Goal: Navigation & Orientation: Understand site structure

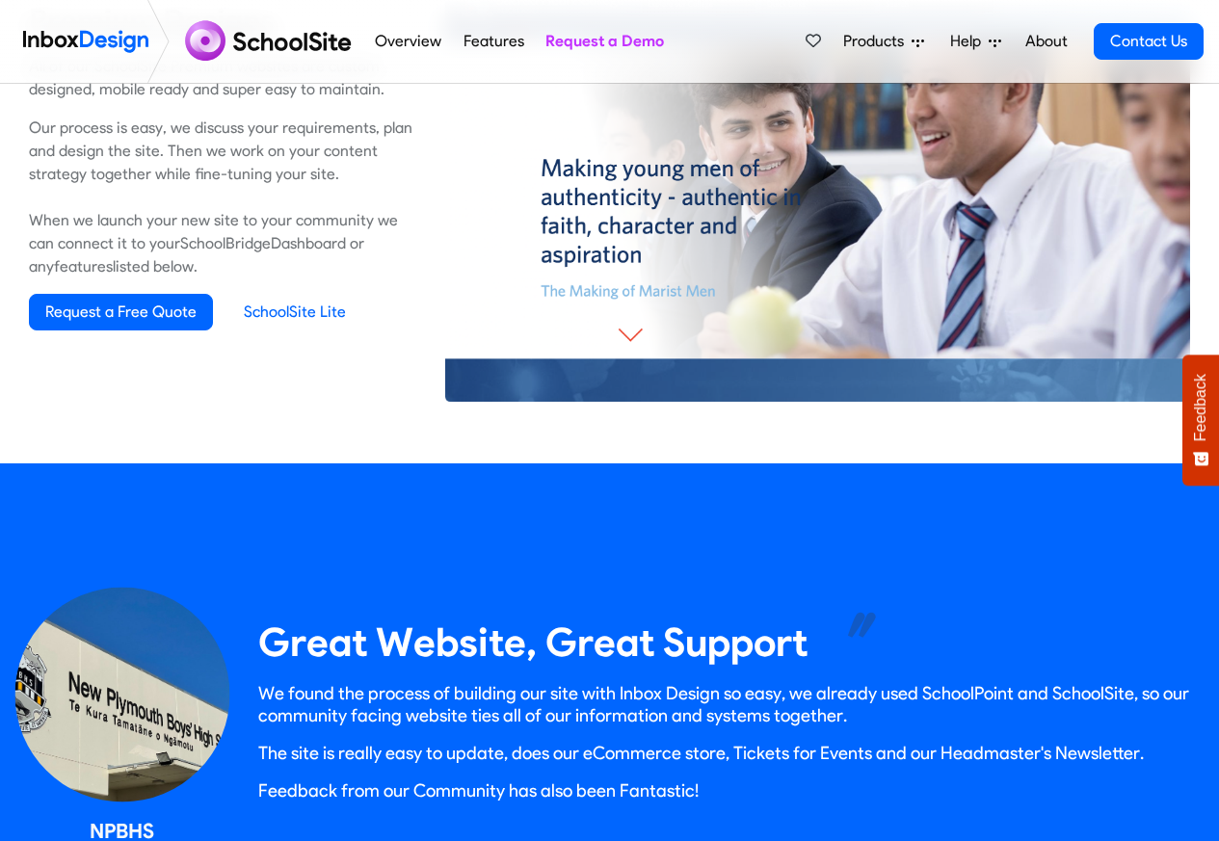
scroll to position [3178, 0]
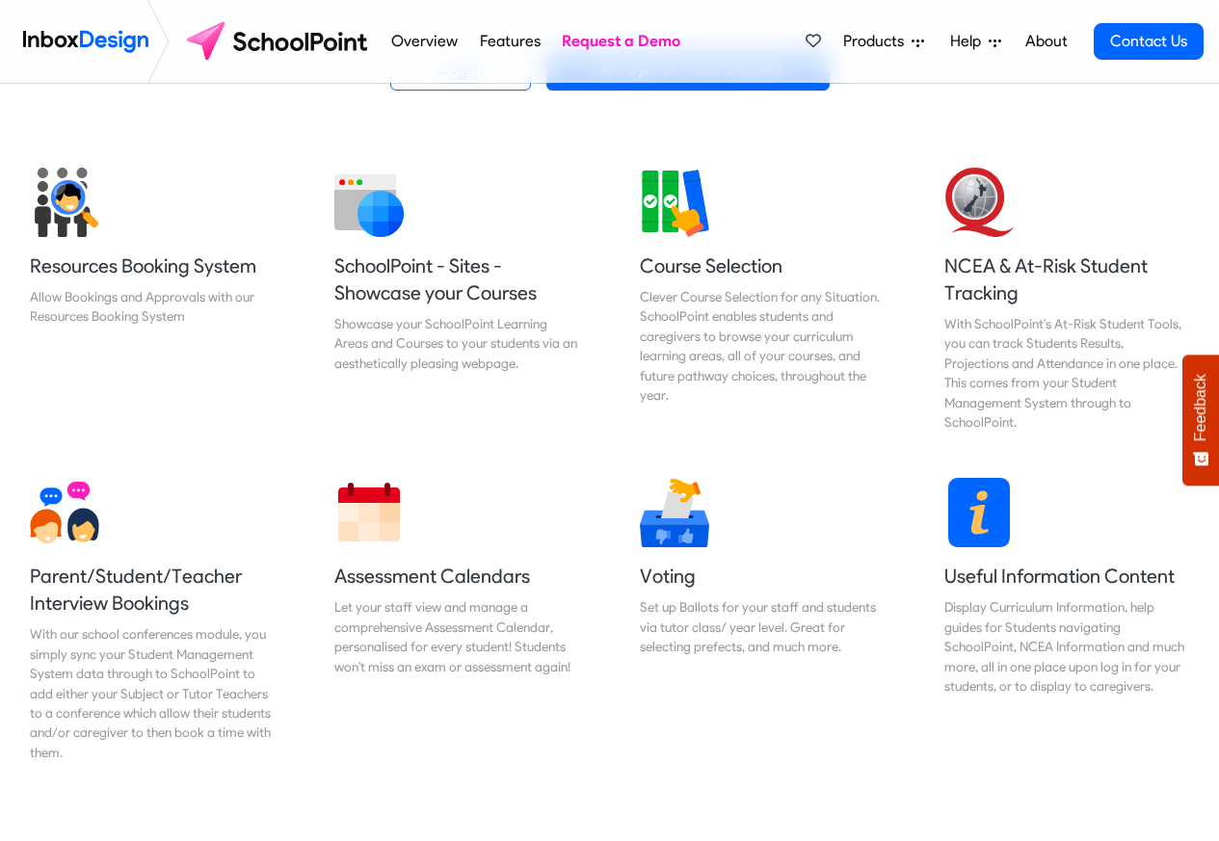
scroll to position [694, 0]
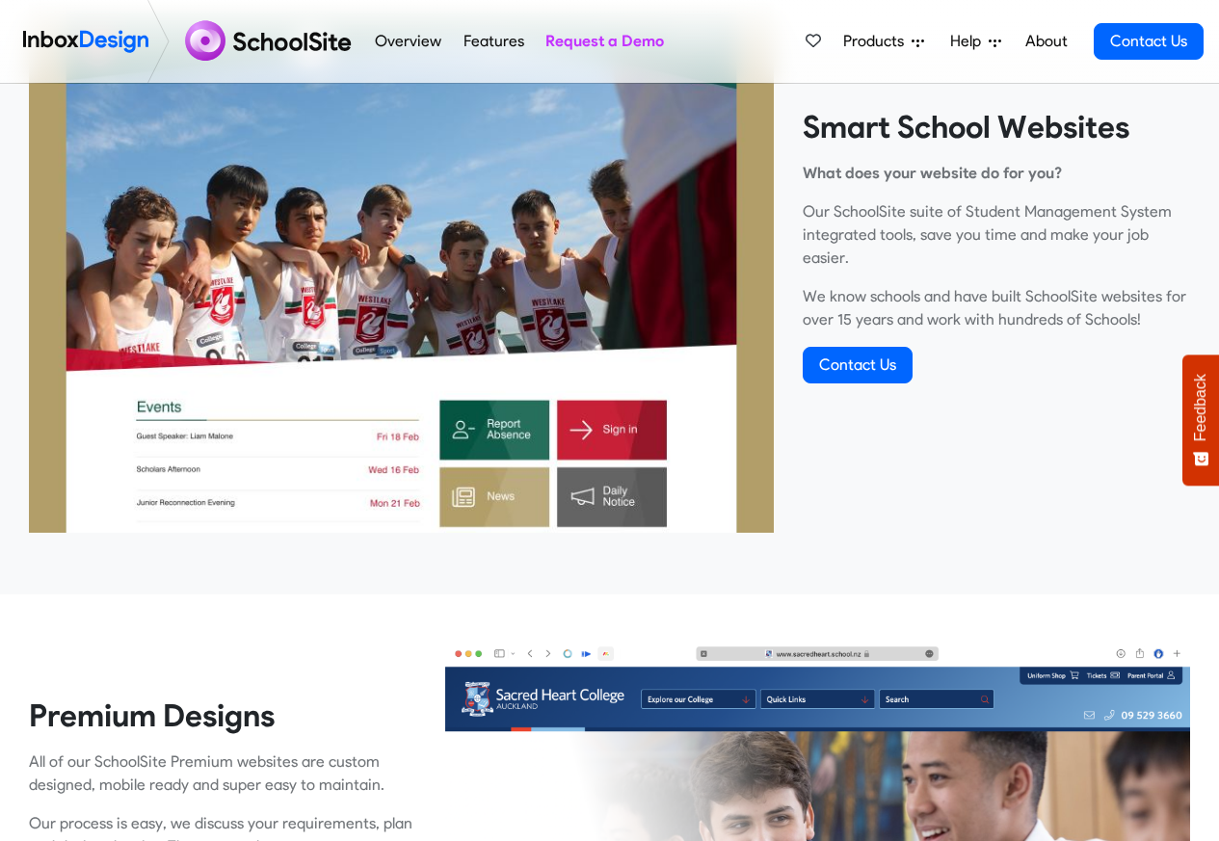
scroll to position [694, 0]
